Goal: Information Seeking & Learning: Learn about a topic

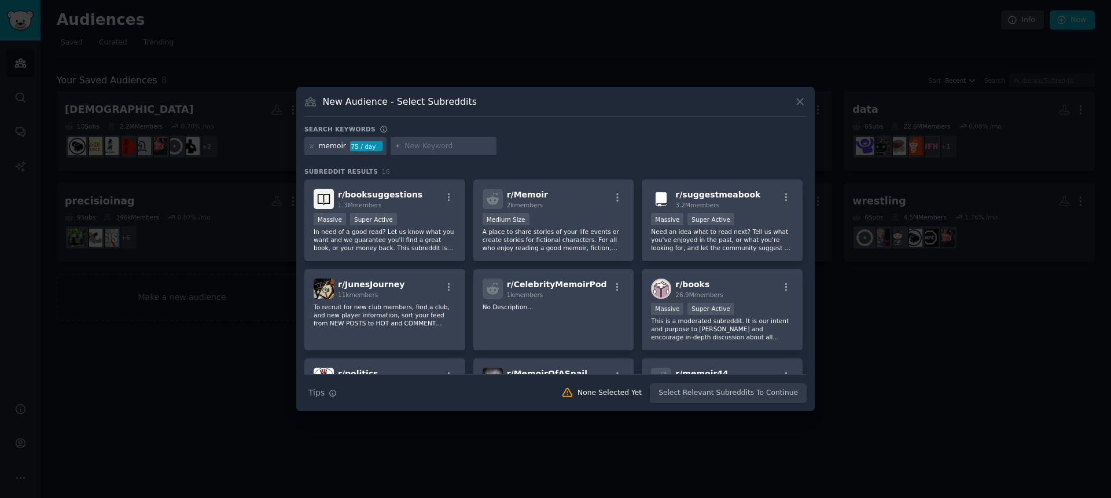
click at [480, 57] on div at bounding box center [555, 249] width 1111 height 498
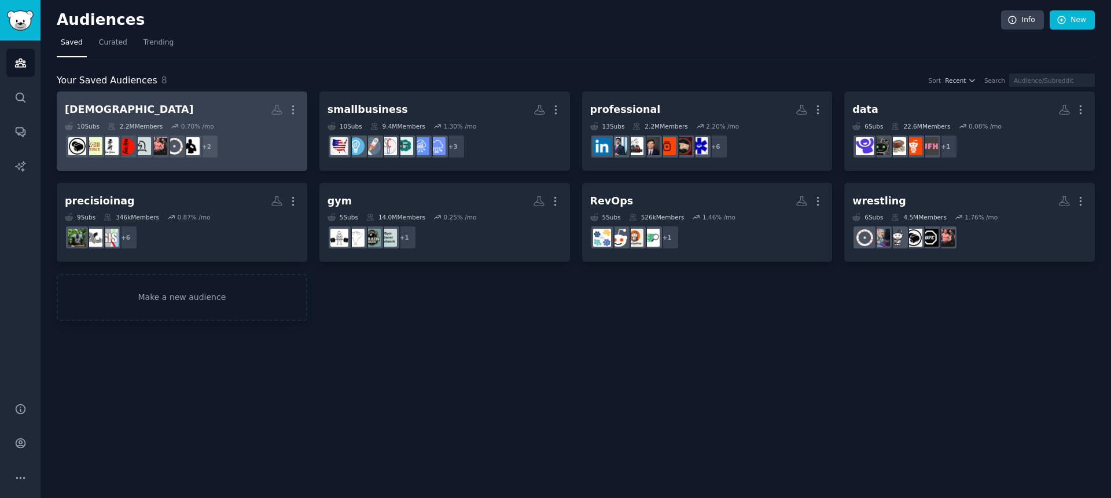
click at [281, 131] on dd "+ 2" at bounding box center [182, 146] width 234 height 32
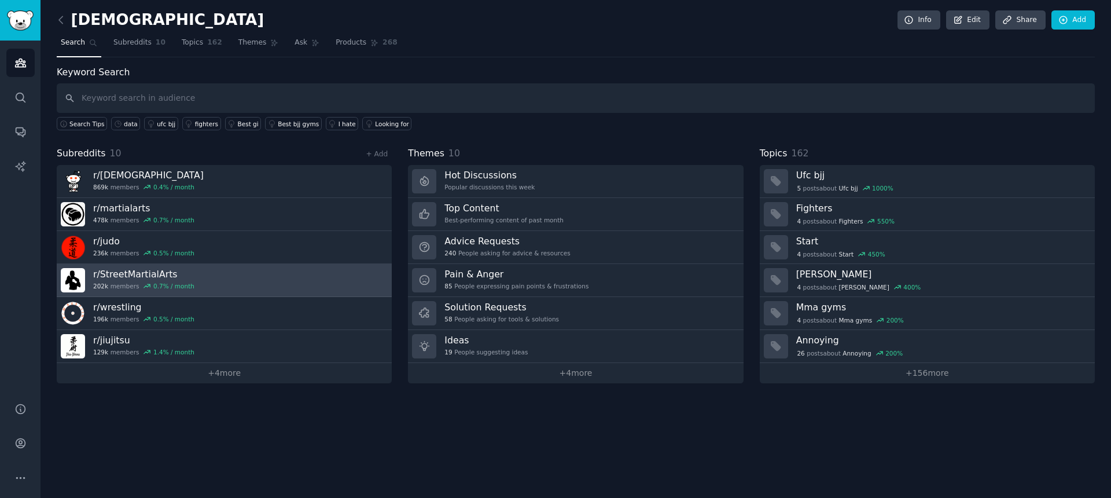
click at [300, 294] on link "r/ StreetMartialArts 202k members 0.7 % / month" at bounding box center [224, 280] width 335 height 33
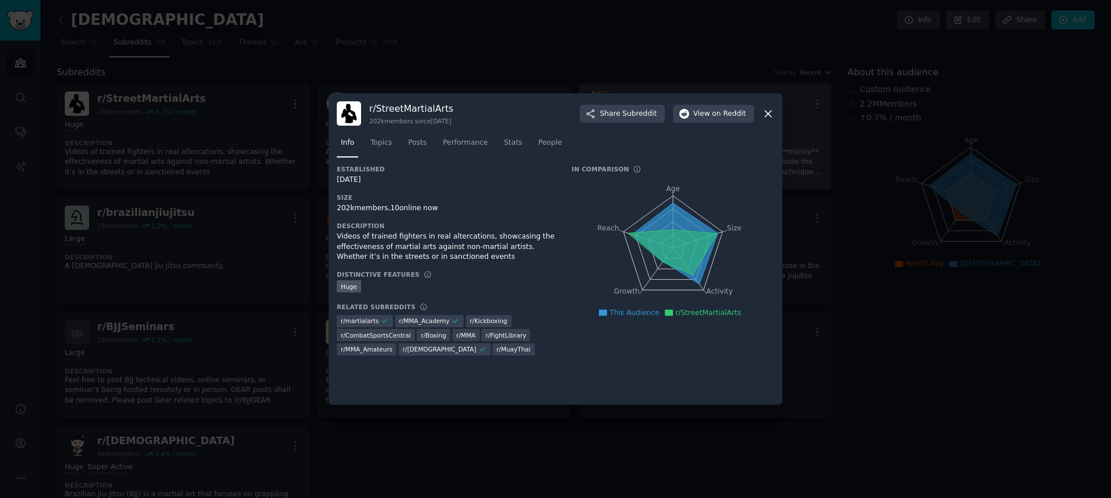
click at [768, 116] on icon at bounding box center [768, 114] width 12 height 12
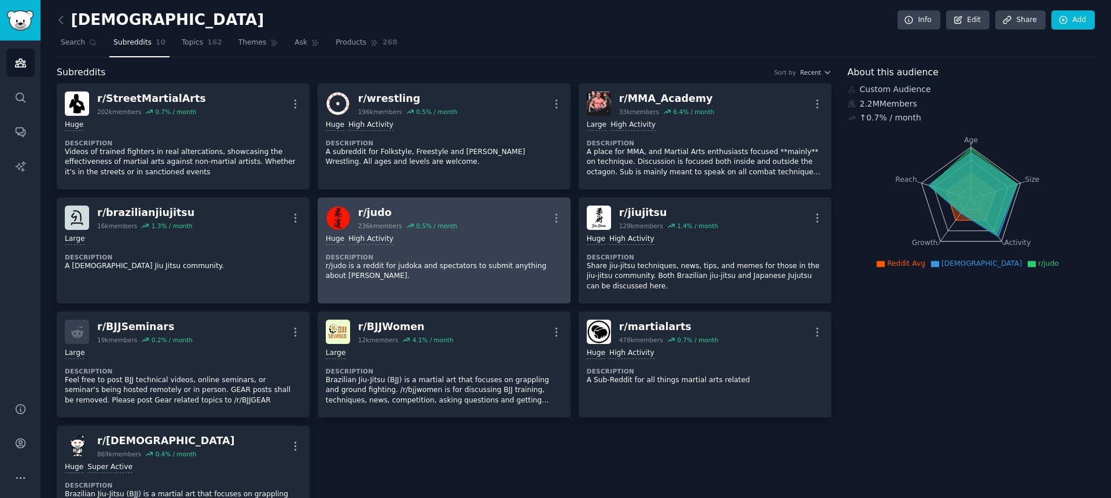
scroll to position [23, 0]
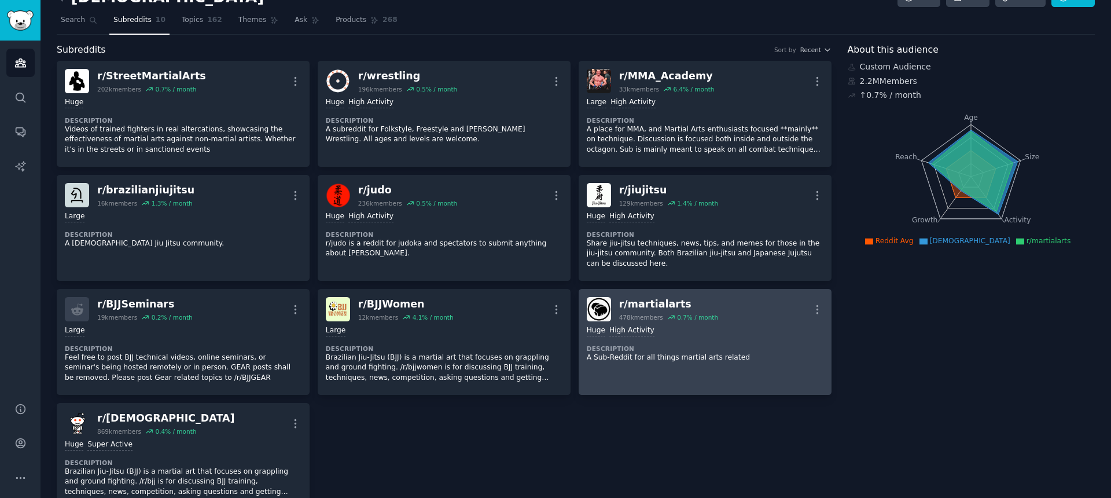
click at [786, 333] on div "Huge High Activity" at bounding box center [705, 330] width 237 height 11
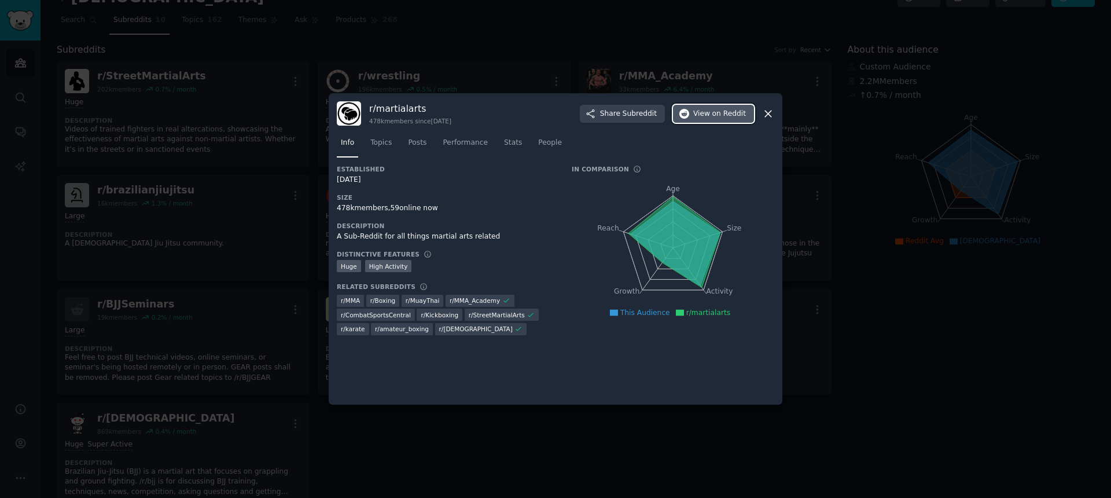
click at [741, 113] on span "on Reddit" at bounding box center [729, 114] width 34 height 10
click at [562, 54] on div at bounding box center [555, 249] width 1111 height 498
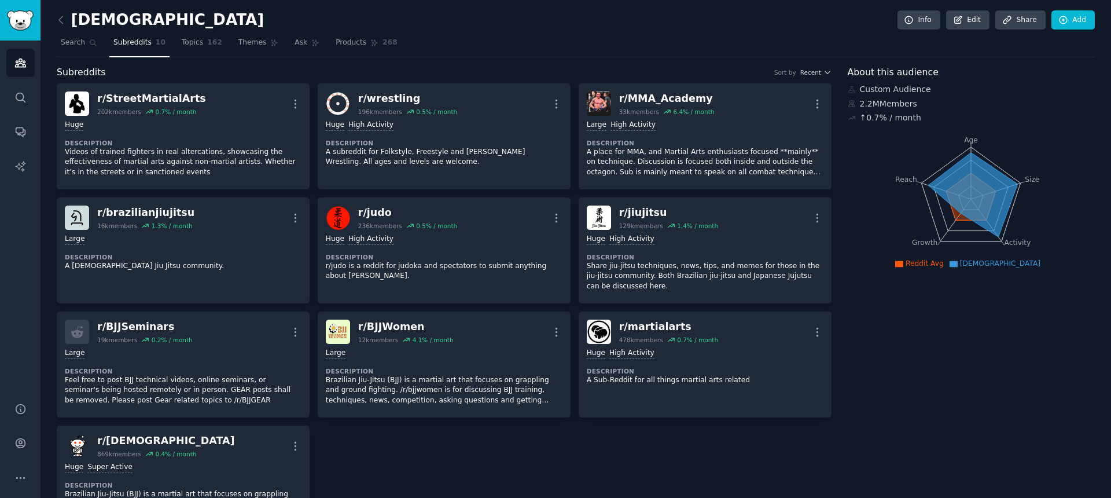
click at [67, 23] on link at bounding box center [64, 20] width 14 height 19
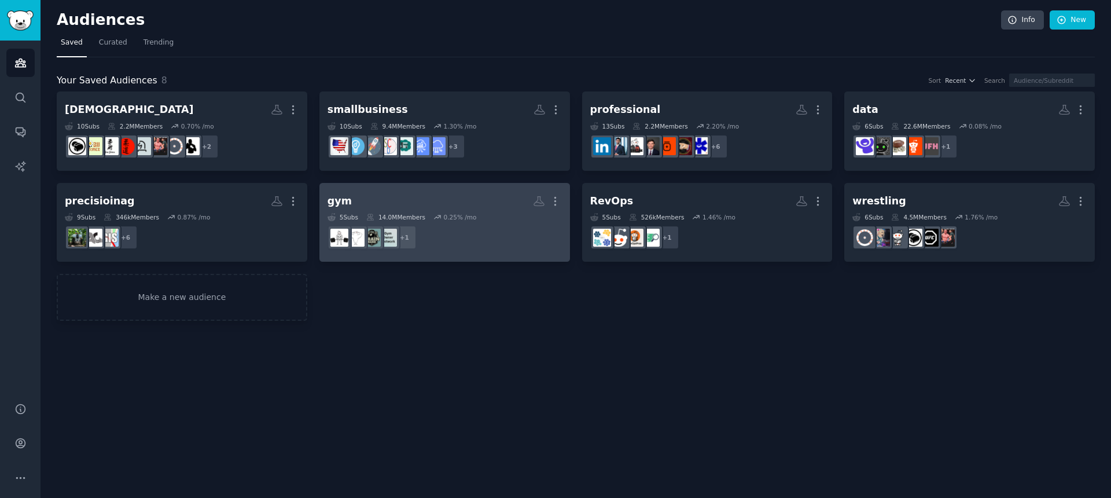
click at [539, 234] on dd "+ 1" at bounding box center [445, 237] width 234 height 32
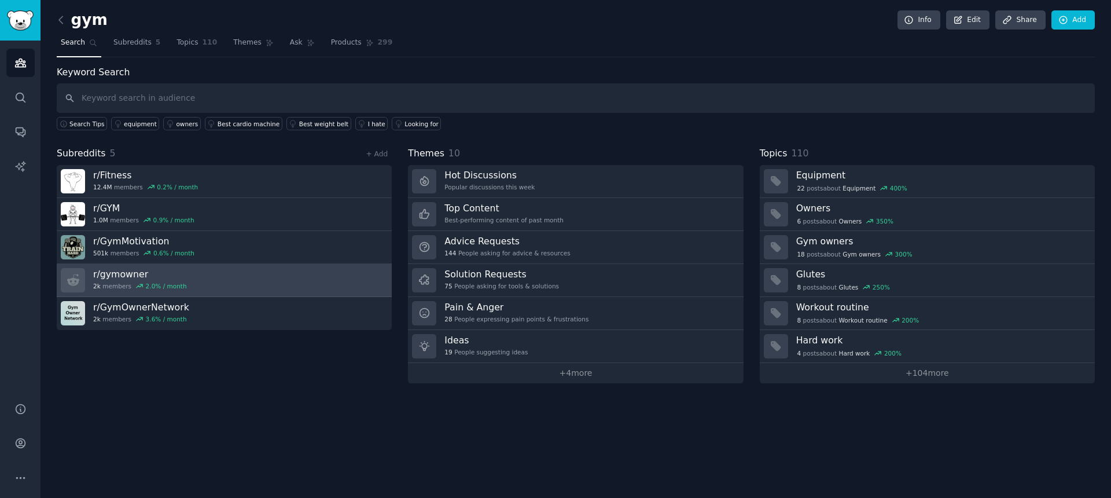
click at [344, 274] on link "r/ gymowner 2k members 2.0 % / month" at bounding box center [224, 280] width 335 height 33
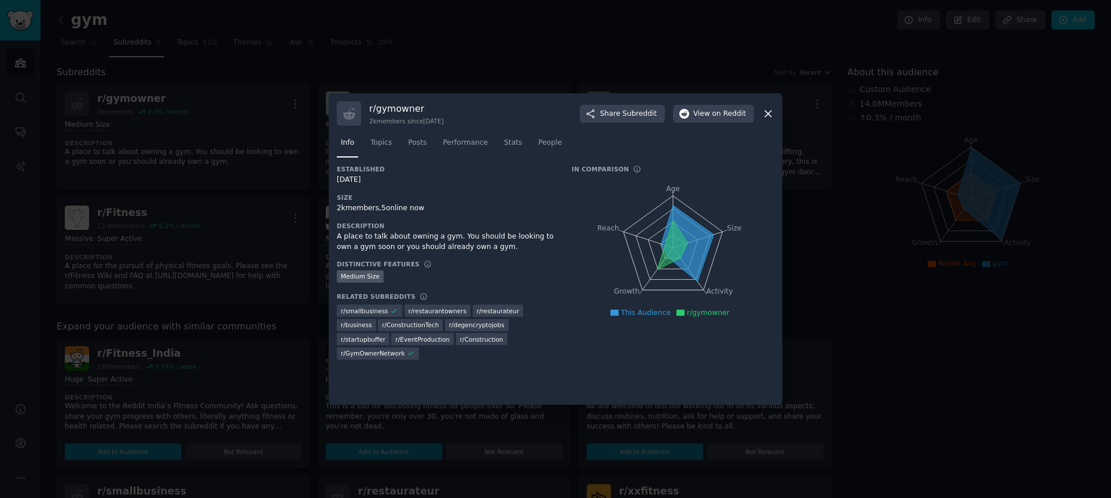
click at [512, 39] on div at bounding box center [555, 249] width 1111 height 498
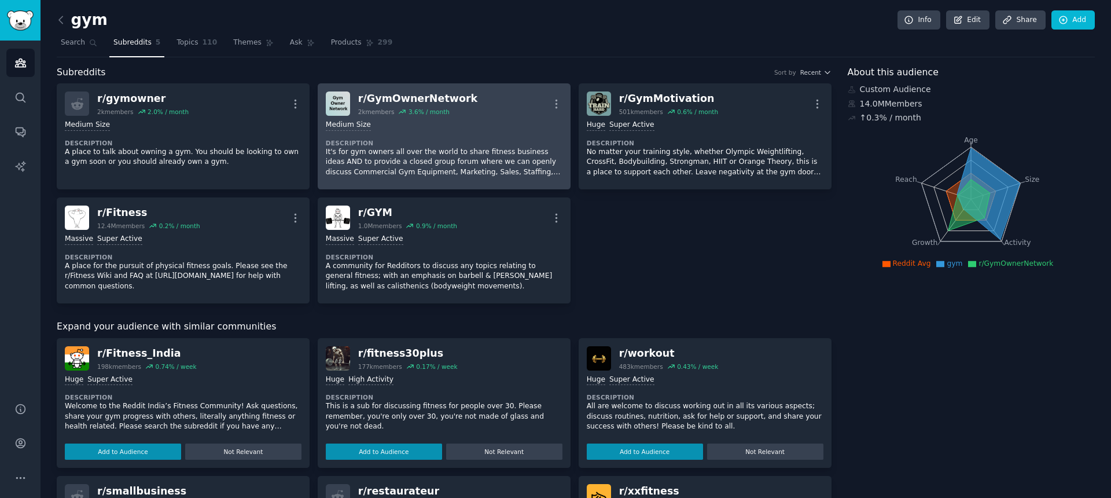
click at [479, 141] on dt "Description" at bounding box center [444, 143] width 237 height 8
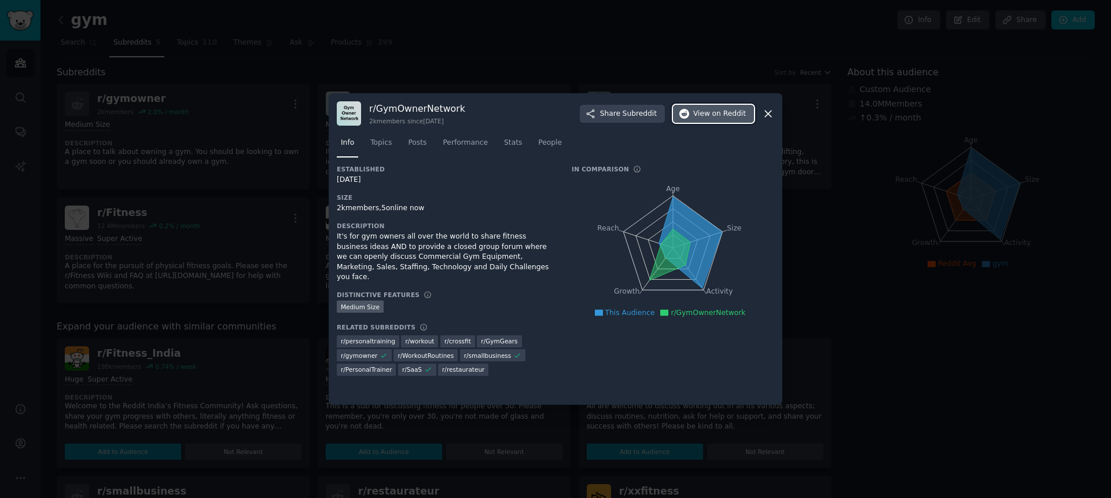
click at [732, 116] on span "on Reddit" at bounding box center [729, 114] width 34 height 10
click at [524, 65] on div at bounding box center [555, 249] width 1111 height 498
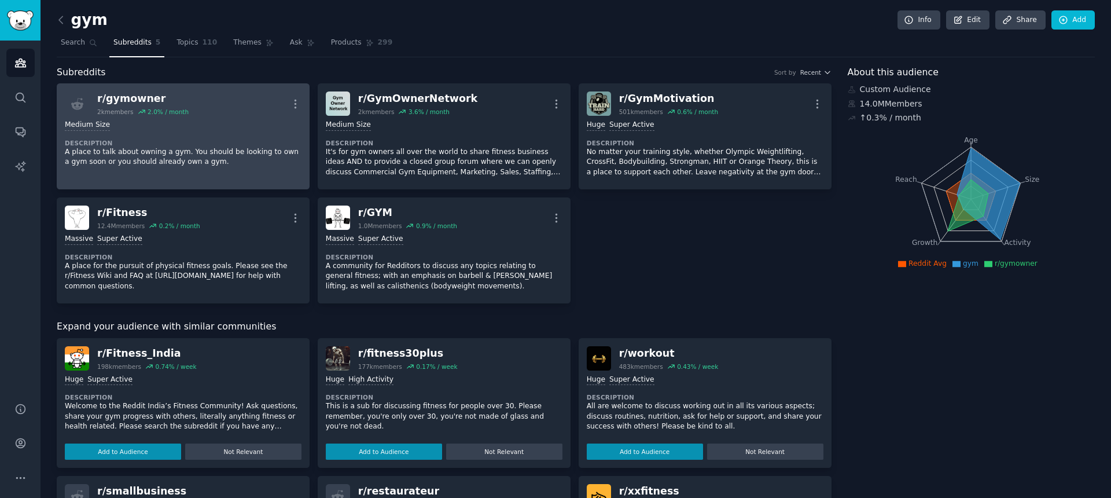
click at [277, 157] on p "A place to talk about owning a gym. You should be looking to own a gym soon or …" at bounding box center [183, 157] width 237 height 20
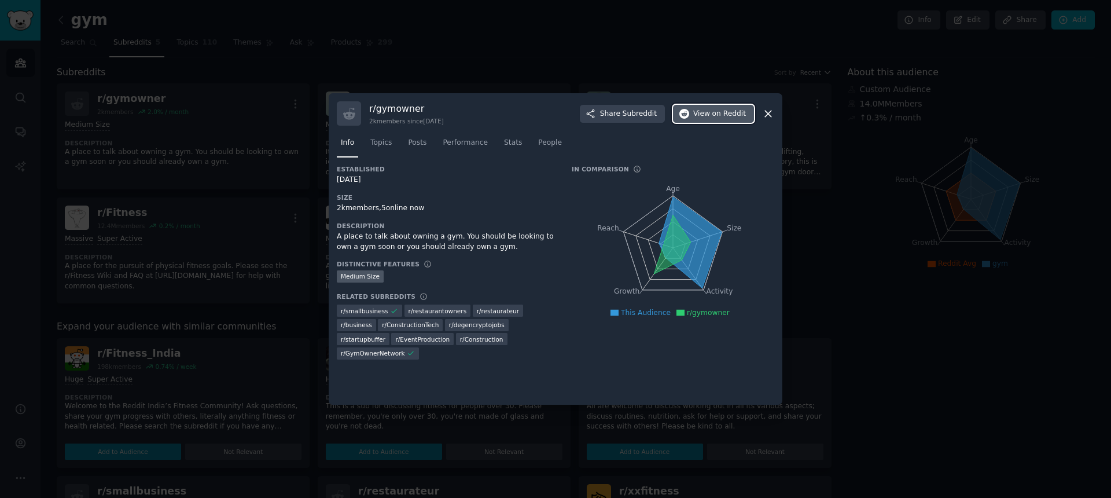
click at [721, 112] on span "on Reddit" at bounding box center [729, 114] width 34 height 10
click at [550, 71] on div at bounding box center [555, 249] width 1111 height 498
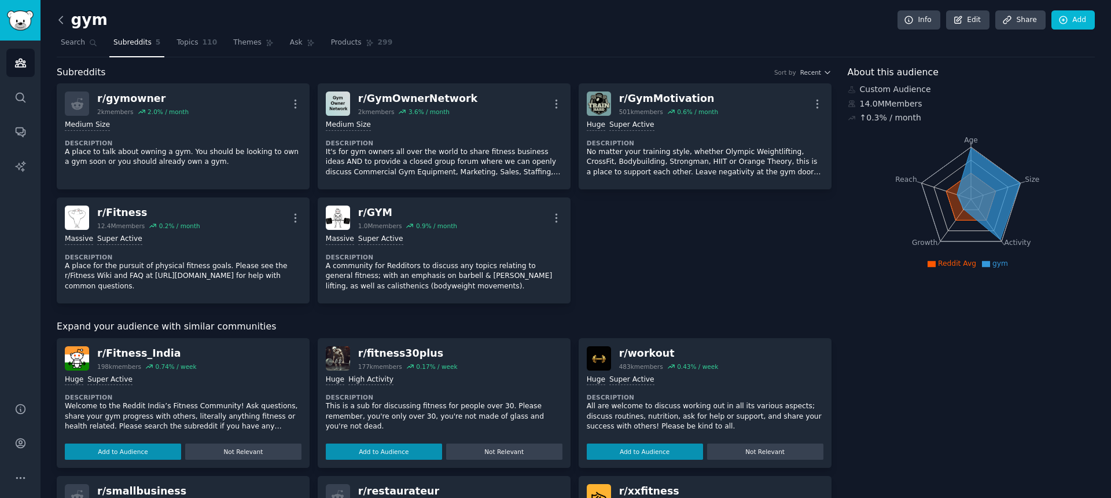
click at [63, 23] on icon at bounding box center [61, 20] width 12 height 12
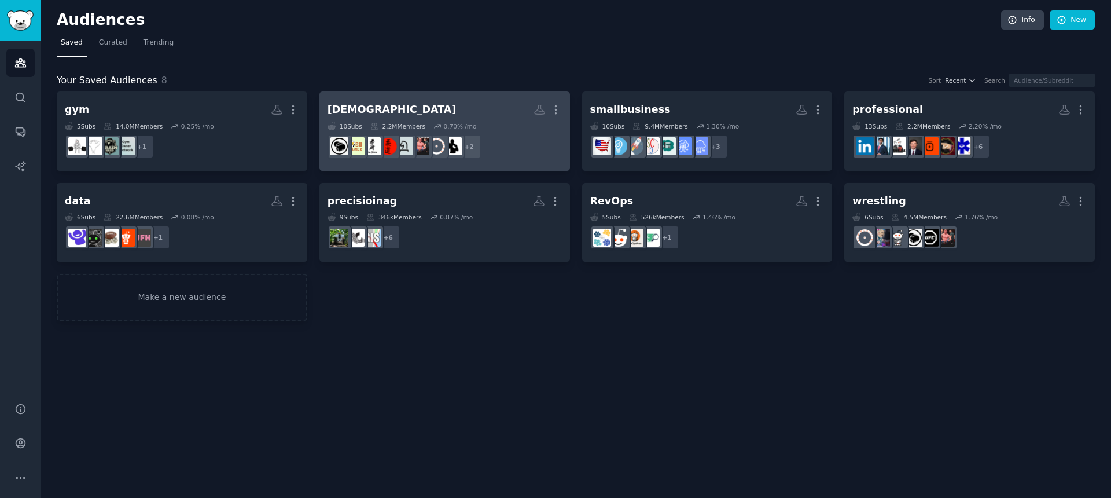
click at [449, 113] on h2 "bjj More" at bounding box center [445, 110] width 234 height 20
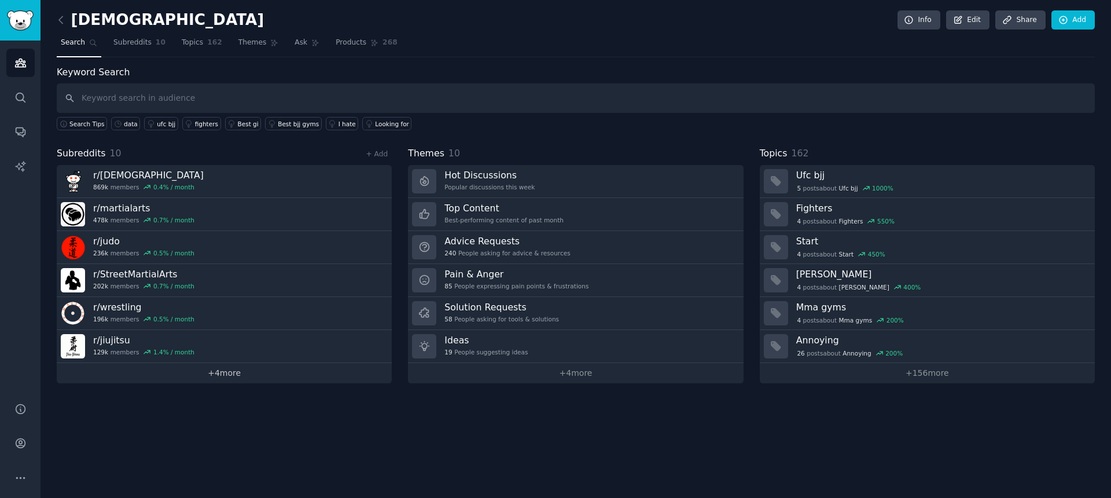
click at [269, 374] on link "+ 4 more" at bounding box center [224, 373] width 335 height 20
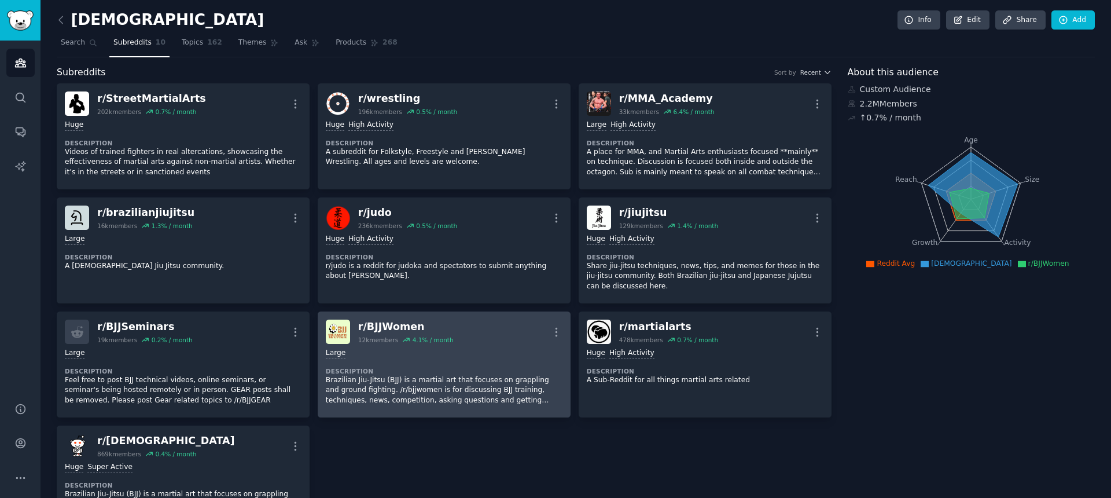
scroll to position [35, 0]
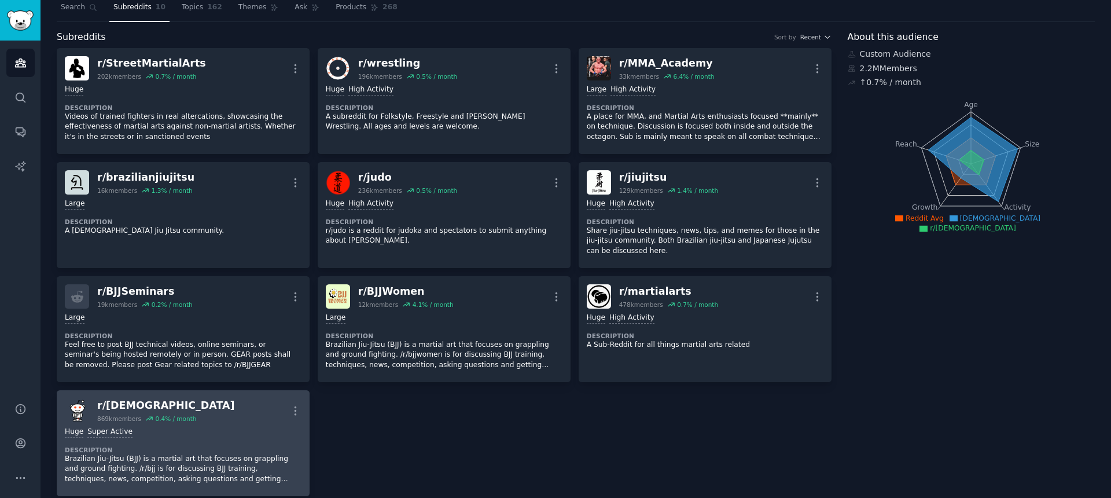
click at [290, 438] on div "Huge Super Active Description Brazilian Jiu-Jitsu (BJJ) is a martial art that f…" at bounding box center [183, 454] width 237 height 65
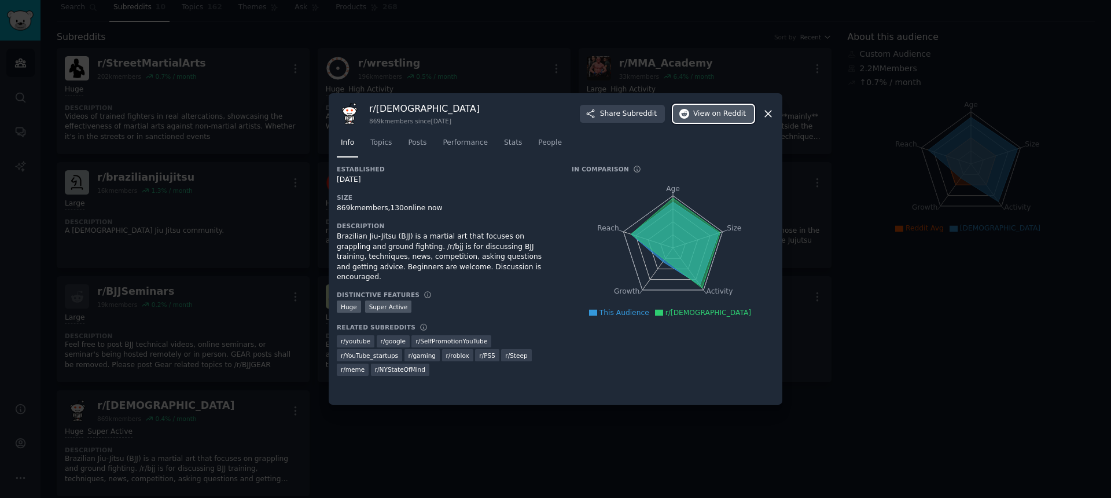
click at [695, 112] on span "View on Reddit" at bounding box center [719, 114] width 53 height 10
